Goal: Task Accomplishment & Management: Manage account settings

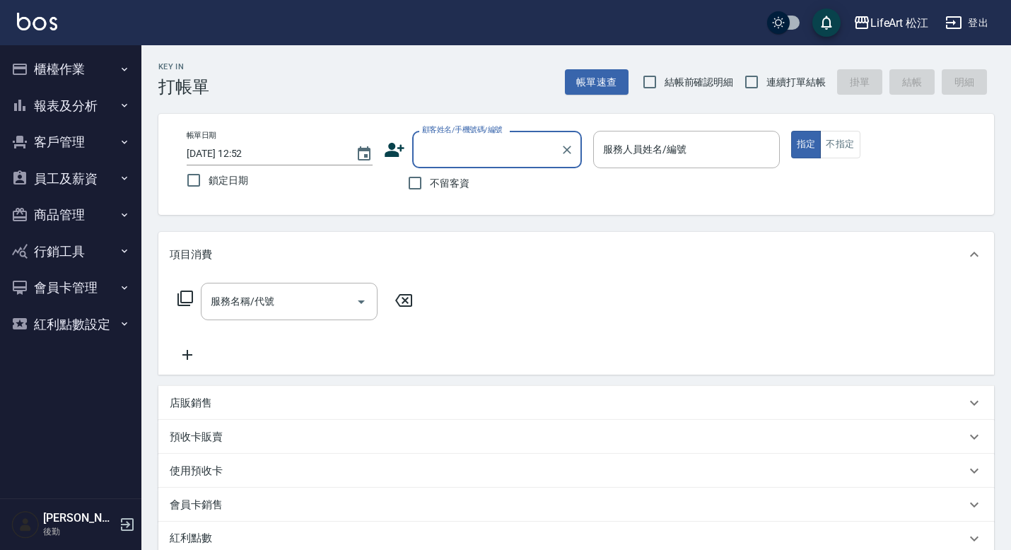
click at [83, 186] on button "員工及薪資" at bounding box center [71, 179] width 130 height 37
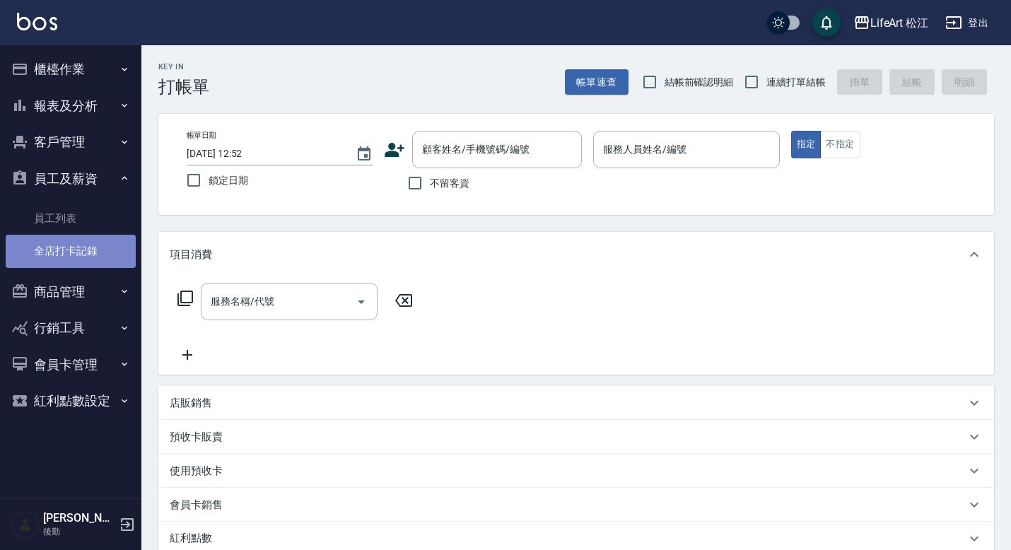
click at [80, 247] on link "全店打卡記錄" at bounding box center [71, 251] width 130 height 33
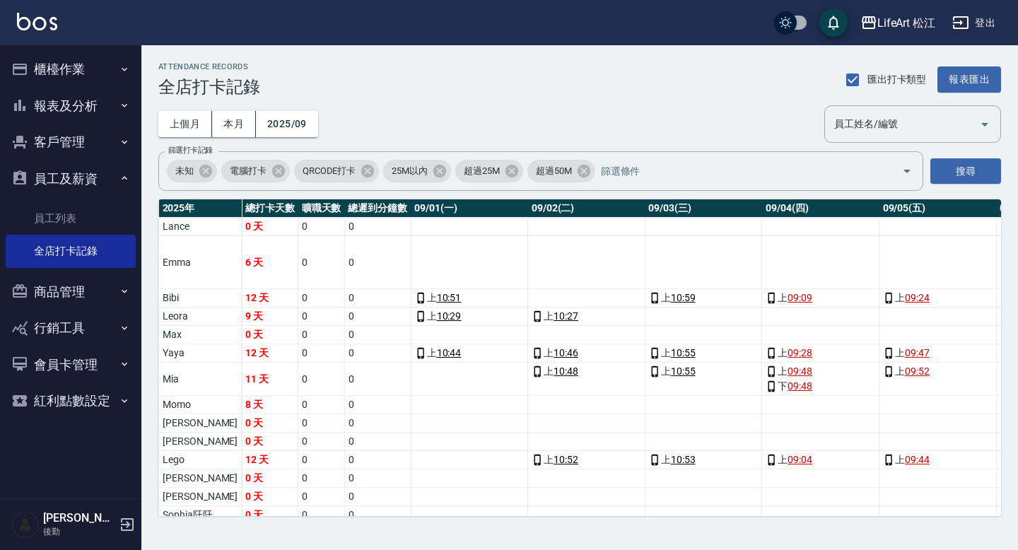
scroll to position [71, 0]
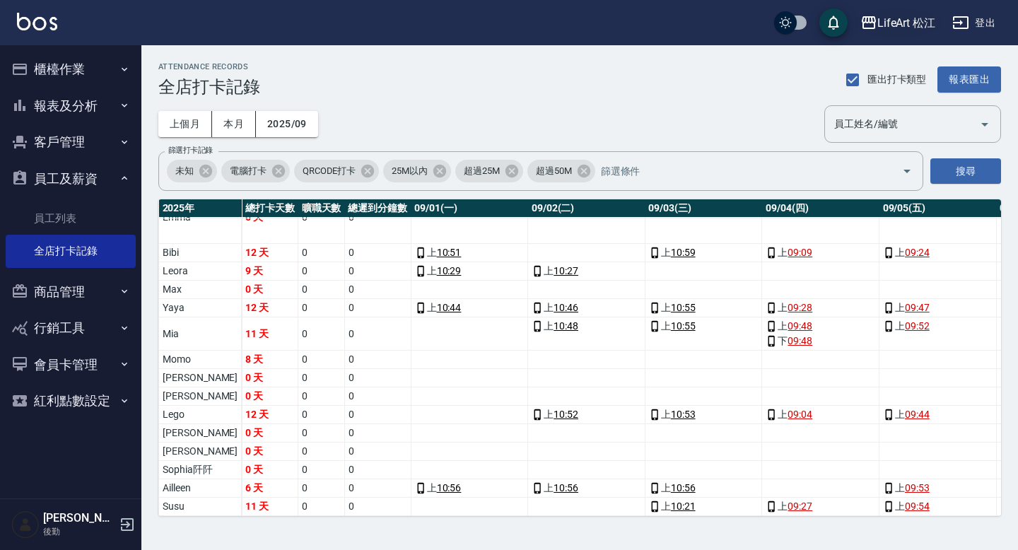
click at [905, 27] on div "LifeArt 松江" at bounding box center [907, 23] width 59 height 18
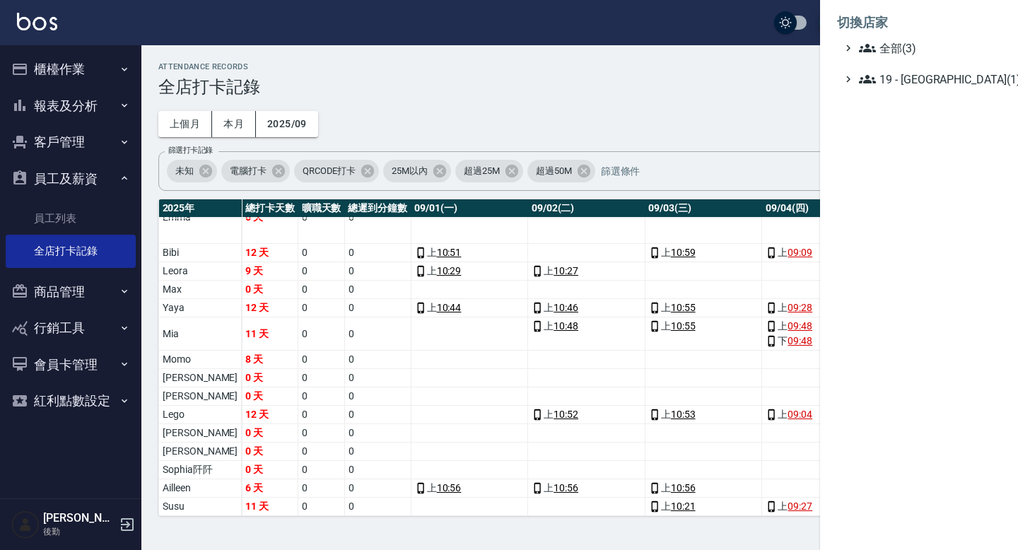
click at [879, 37] on li "切換店家" at bounding box center [919, 23] width 164 height 34
click at [885, 47] on span "全部(3)" at bounding box center [927, 48] width 136 height 17
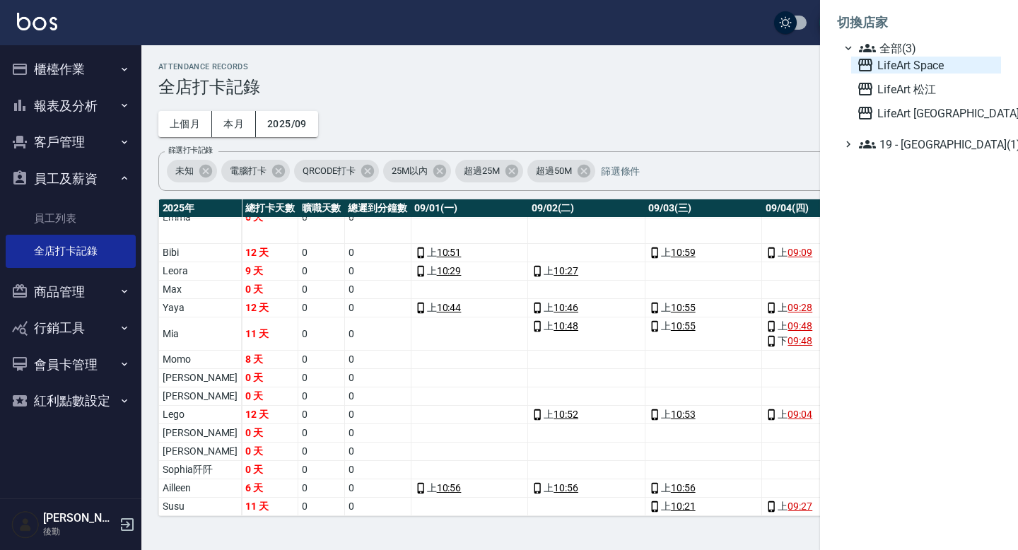
click at [923, 69] on span "LifeArt Space" at bounding box center [926, 65] width 139 height 17
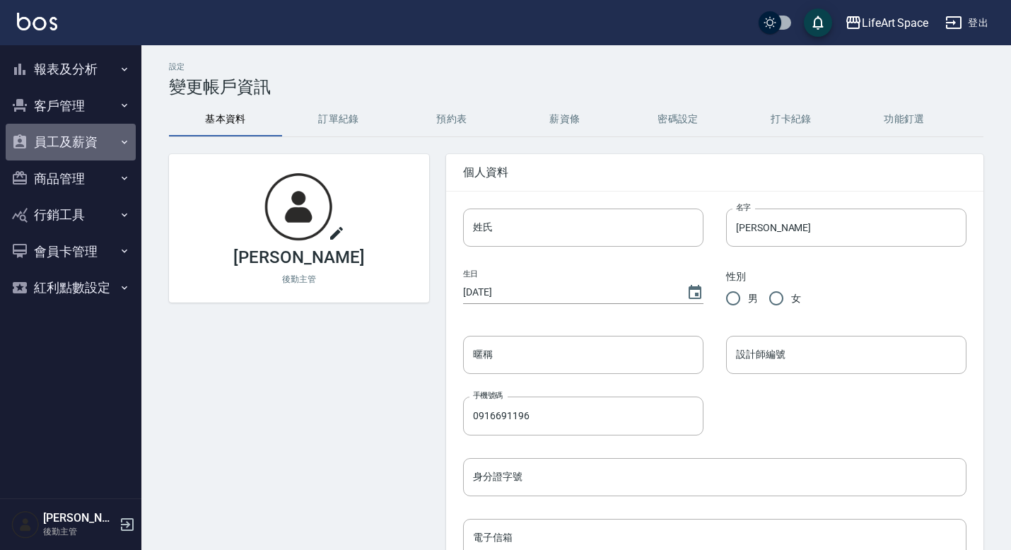
click at [49, 137] on button "員工及薪資" at bounding box center [71, 142] width 130 height 37
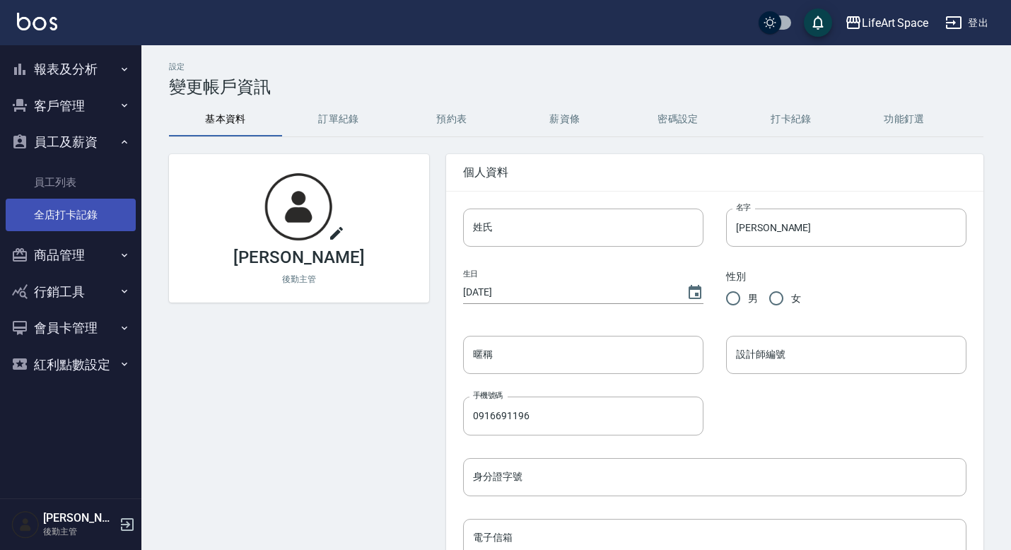
click at [76, 208] on link "全店打卡記錄" at bounding box center [71, 215] width 130 height 33
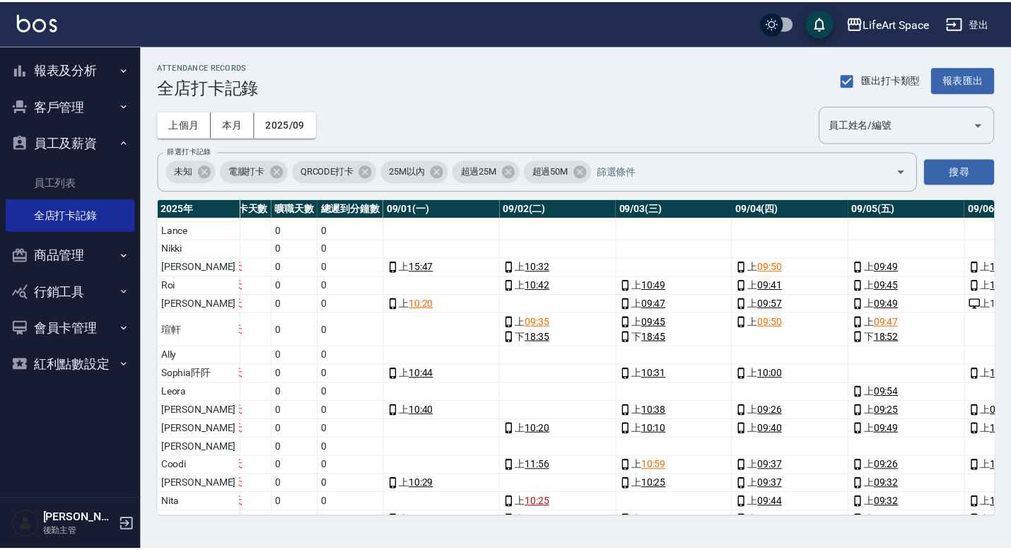
scroll to position [0, 25]
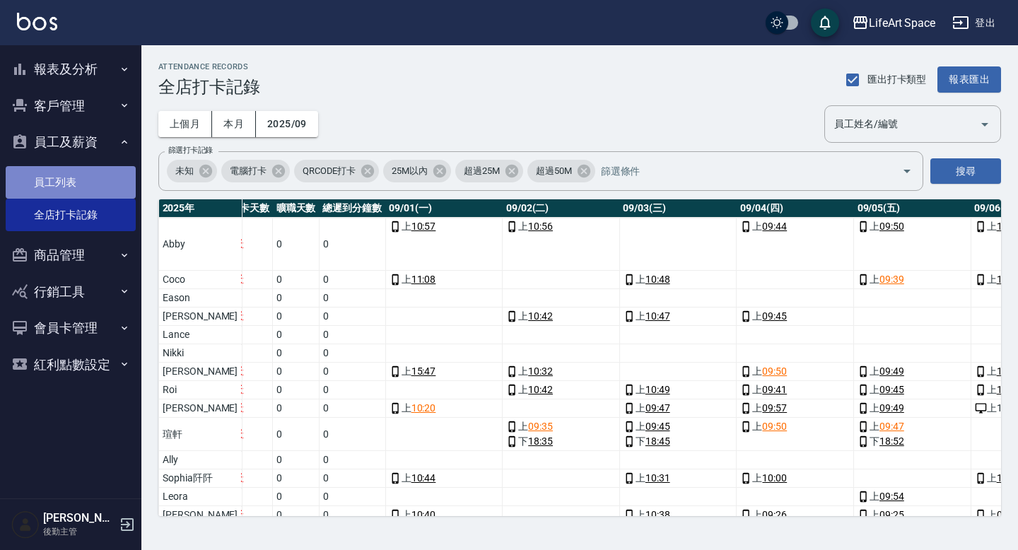
click at [54, 182] on link "員工列表" at bounding box center [71, 182] width 130 height 33
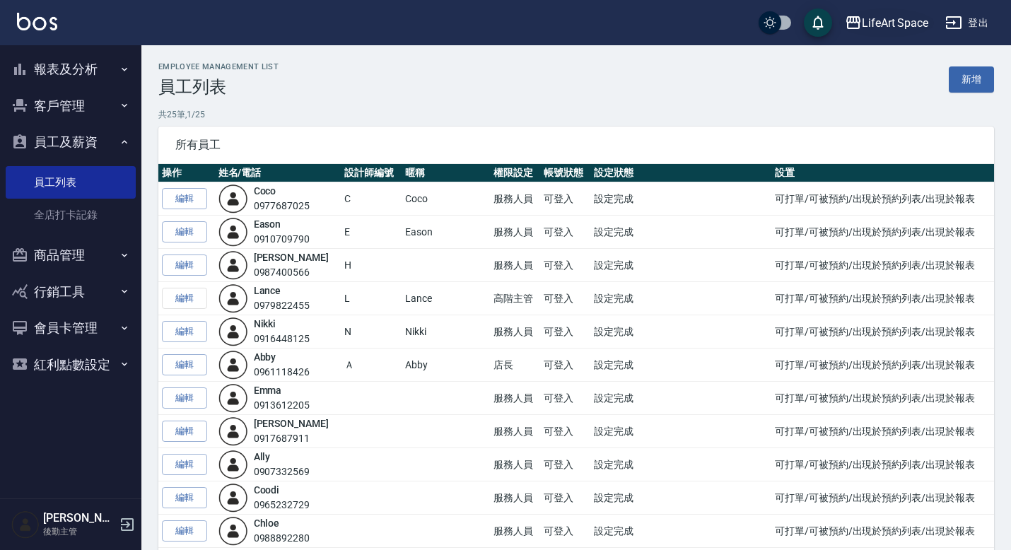
click at [861, 21] on icon "button" at bounding box center [853, 22] width 17 height 17
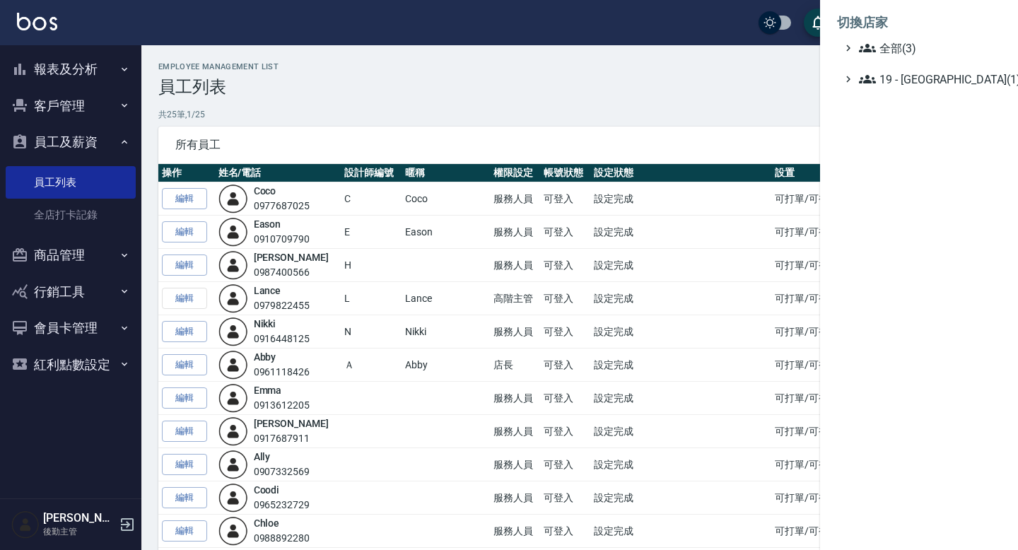
click at [66, 71] on div at bounding box center [509, 275] width 1018 height 550
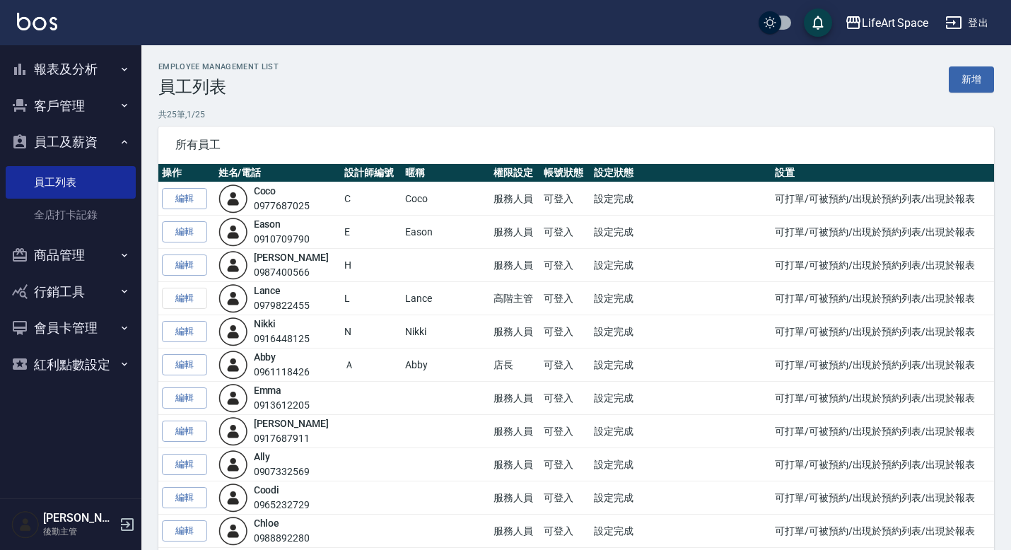
click at [456, 88] on div "Employee Management List 員工列表 新增" at bounding box center [576, 79] width 836 height 35
